Goal: Transaction & Acquisition: Register for event/course

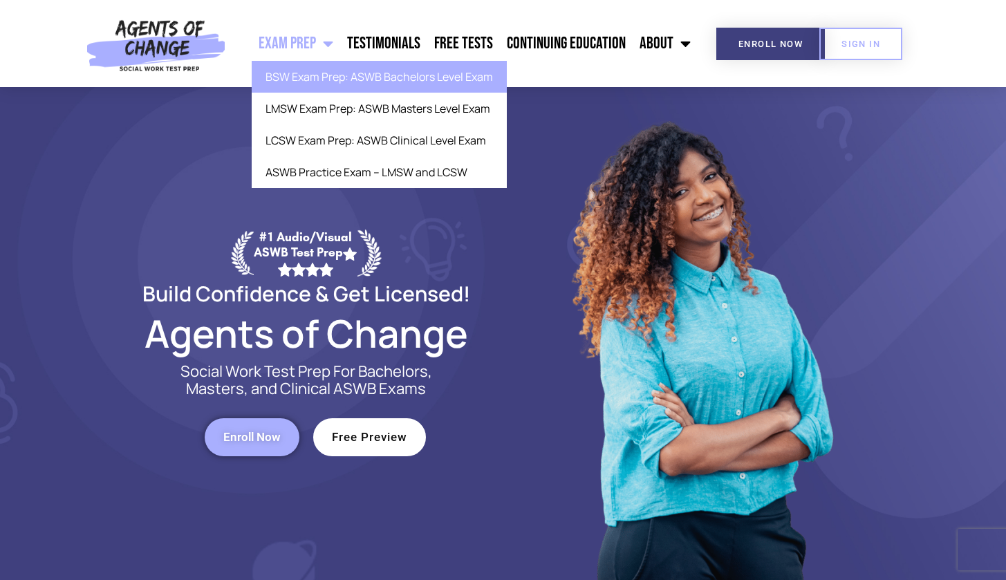
click at [325, 75] on link "BSW Exam Prep: ASWB Bachelors Level Exam" at bounding box center [379, 77] width 255 height 32
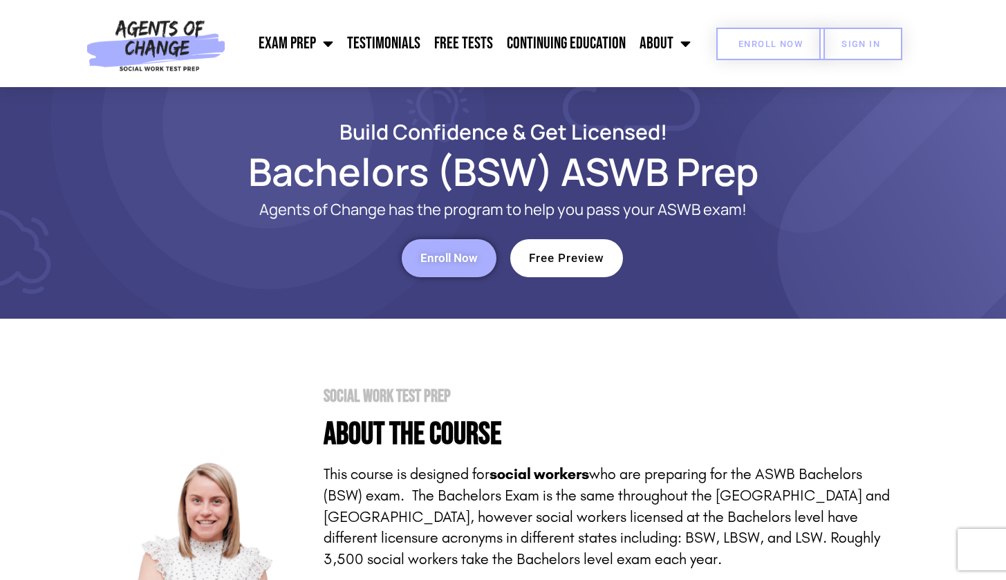
click at [773, 48] on span "Enroll Now" at bounding box center [771, 43] width 64 height 9
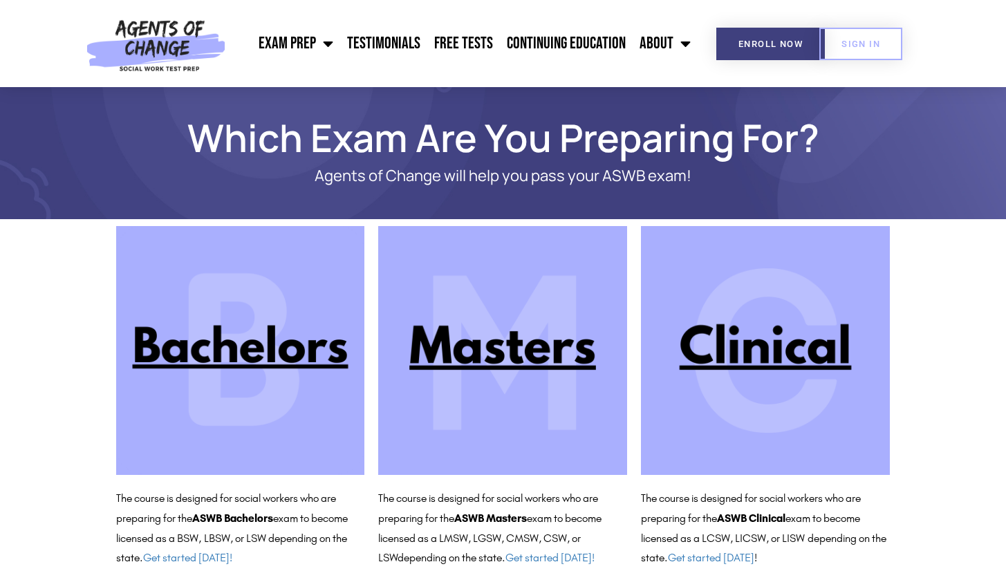
scroll to position [28, 0]
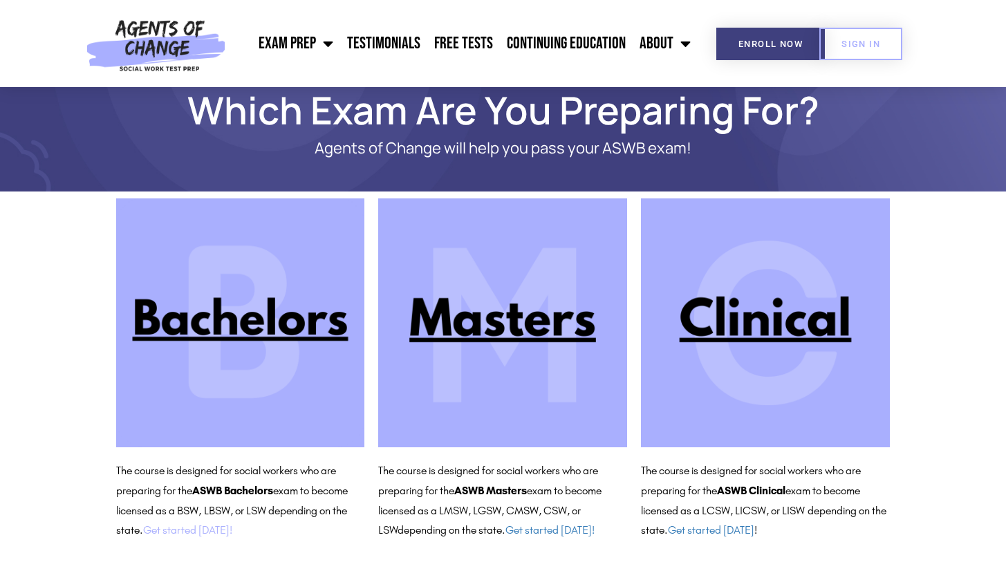
click at [191, 529] on link "Get started [DATE]!" at bounding box center [187, 530] width 89 height 13
